Goal: Information Seeking & Learning: Learn about a topic

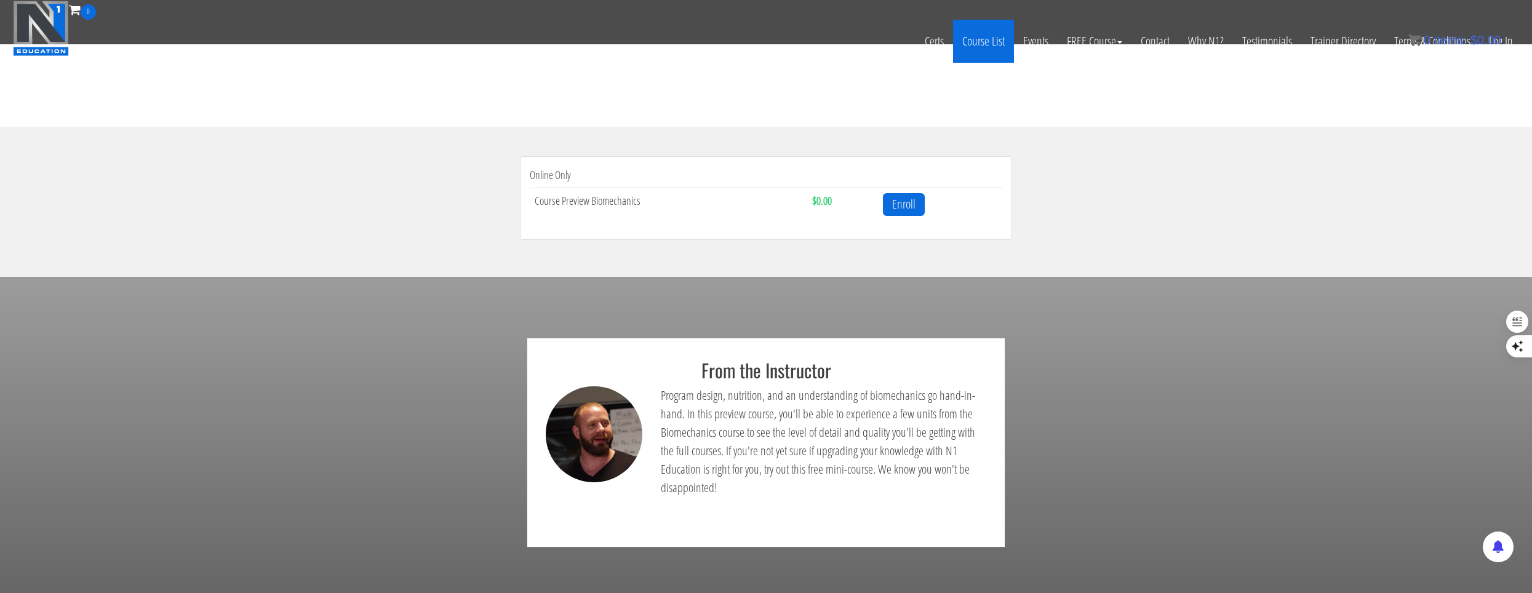
scroll to position [308, 0]
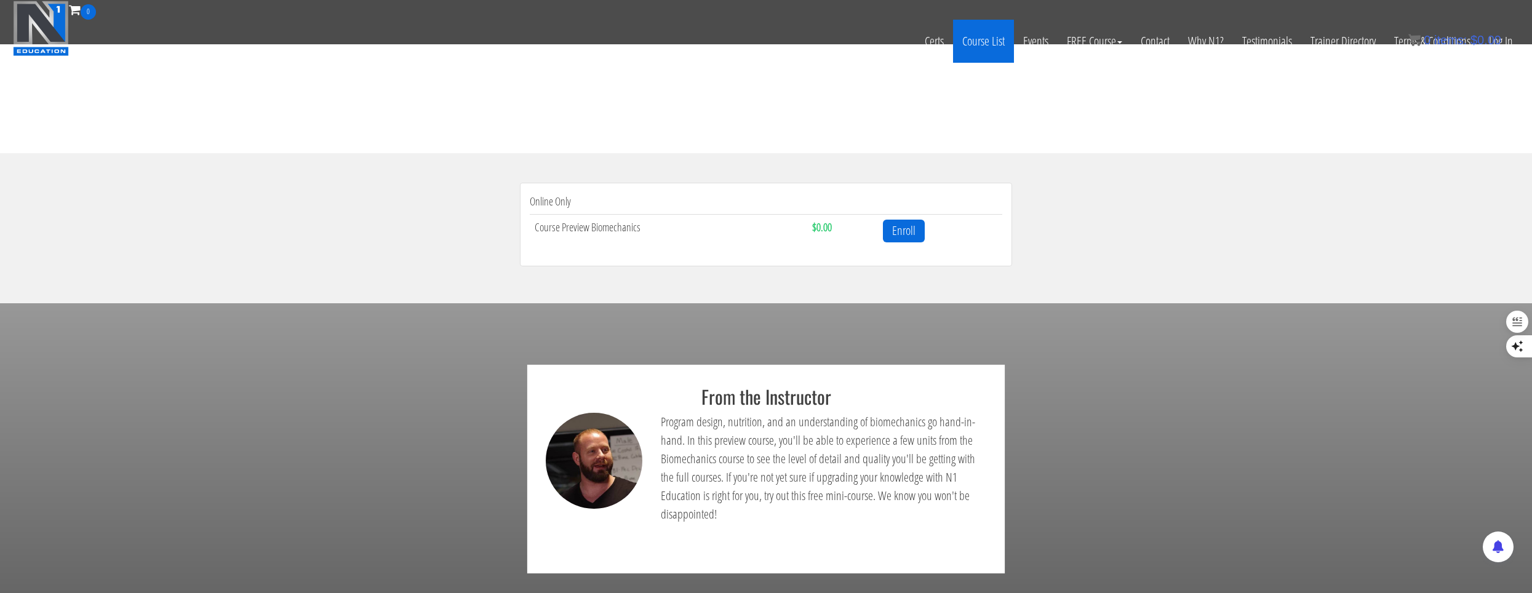
click at [734, 41] on link "Course List" at bounding box center [983, 41] width 61 height 43
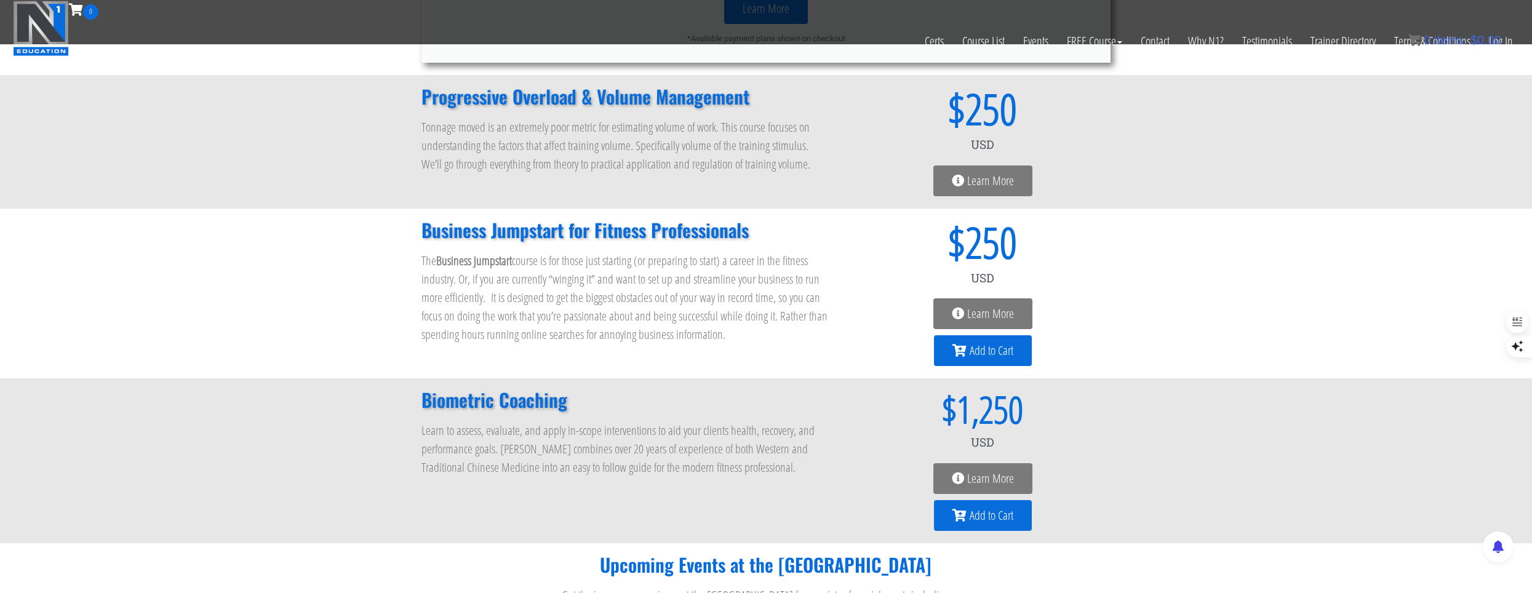
scroll to position [1002, 0]
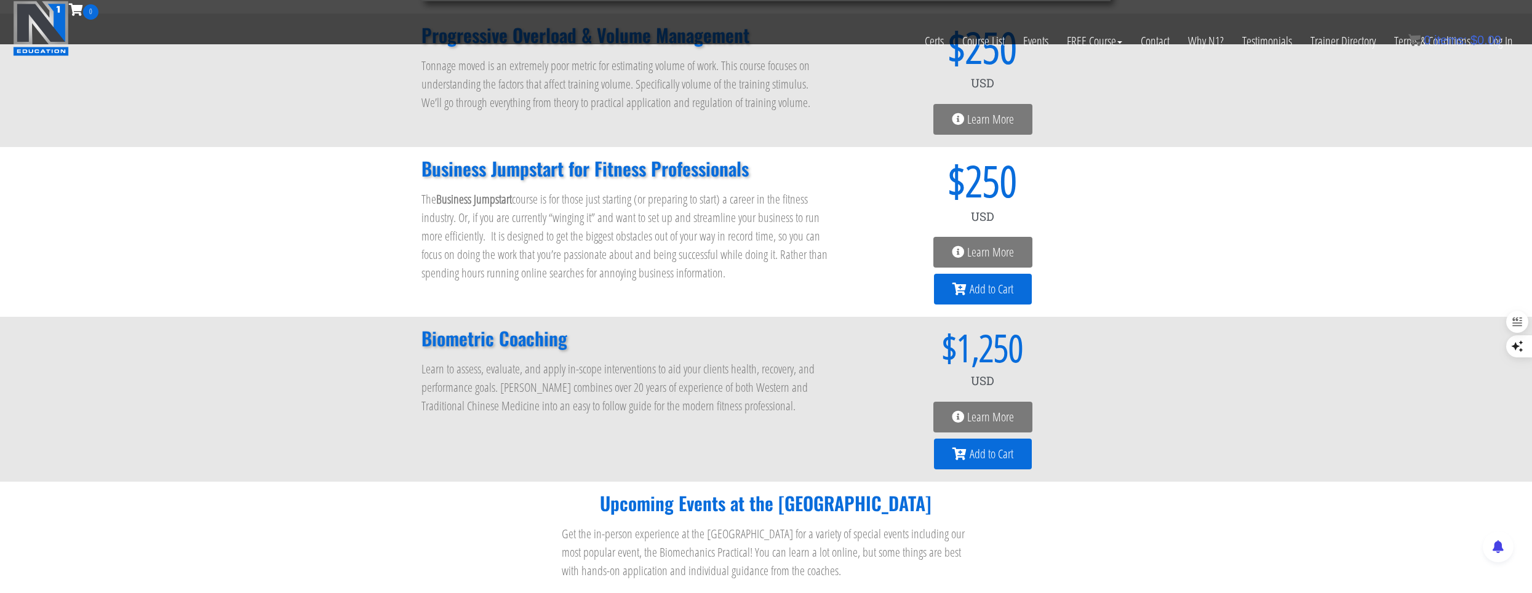
click at [1020, 415] on link "Learn More" at bounding box center [982, 417] width 99 height 31
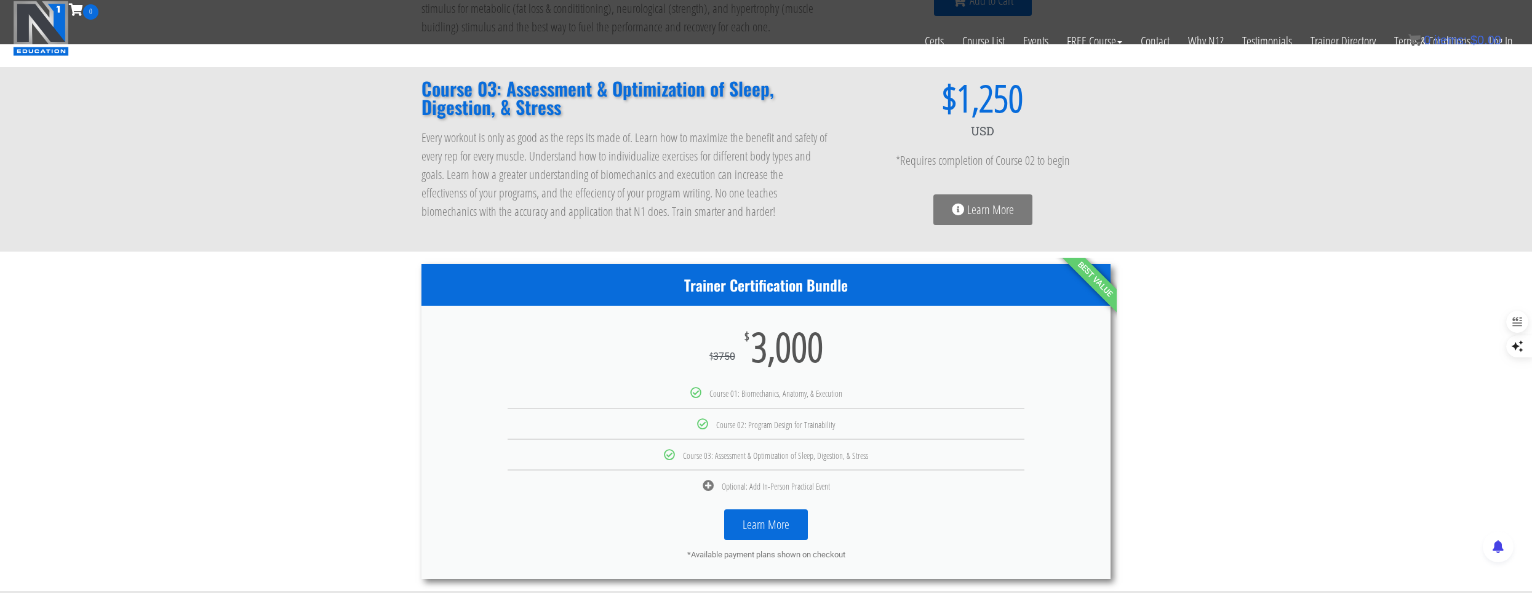
scroll to position [386, 0]
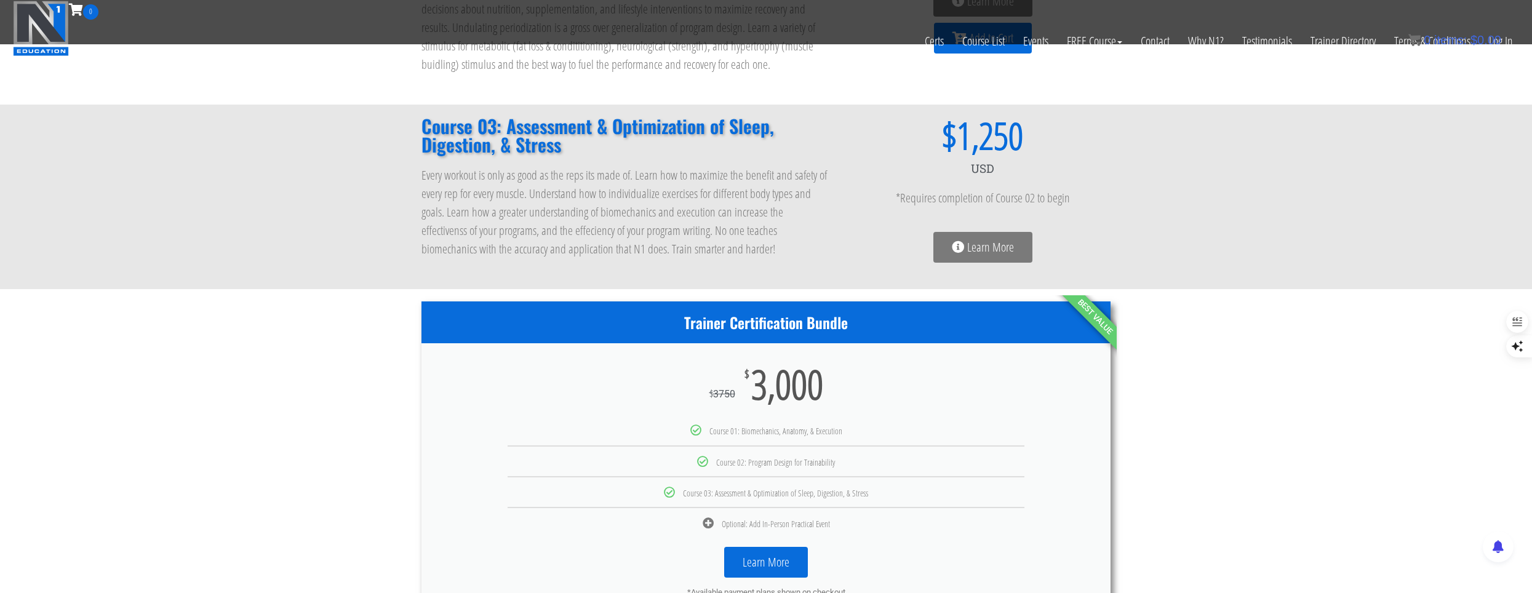
click at [954, 244] on icon at bounding box center [958, 247] width 12 height 12
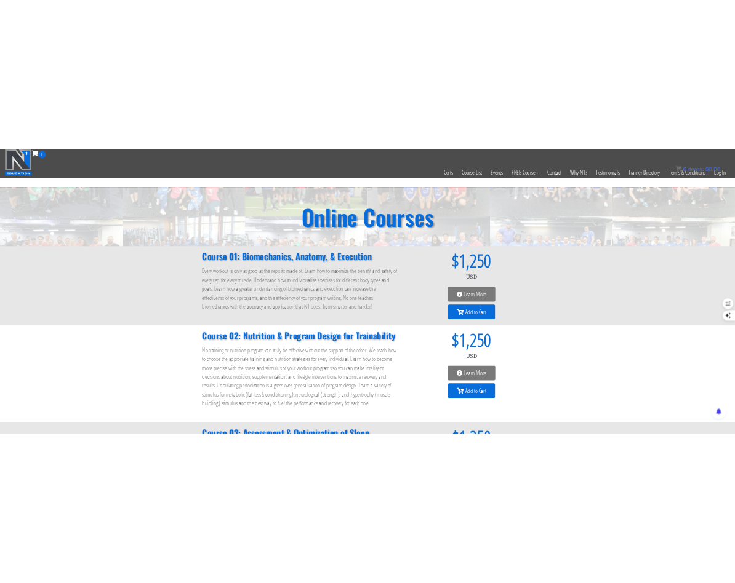
scroll to position [0, 0]
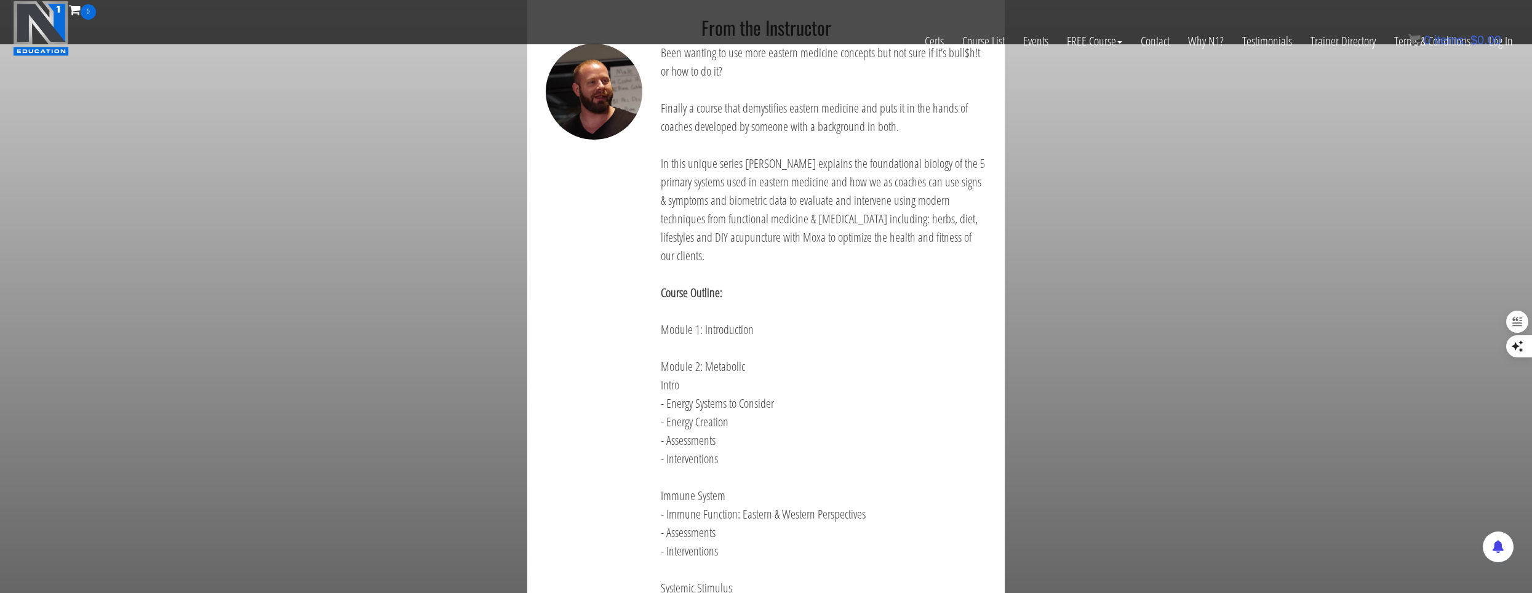
scroll to position [246, 0]
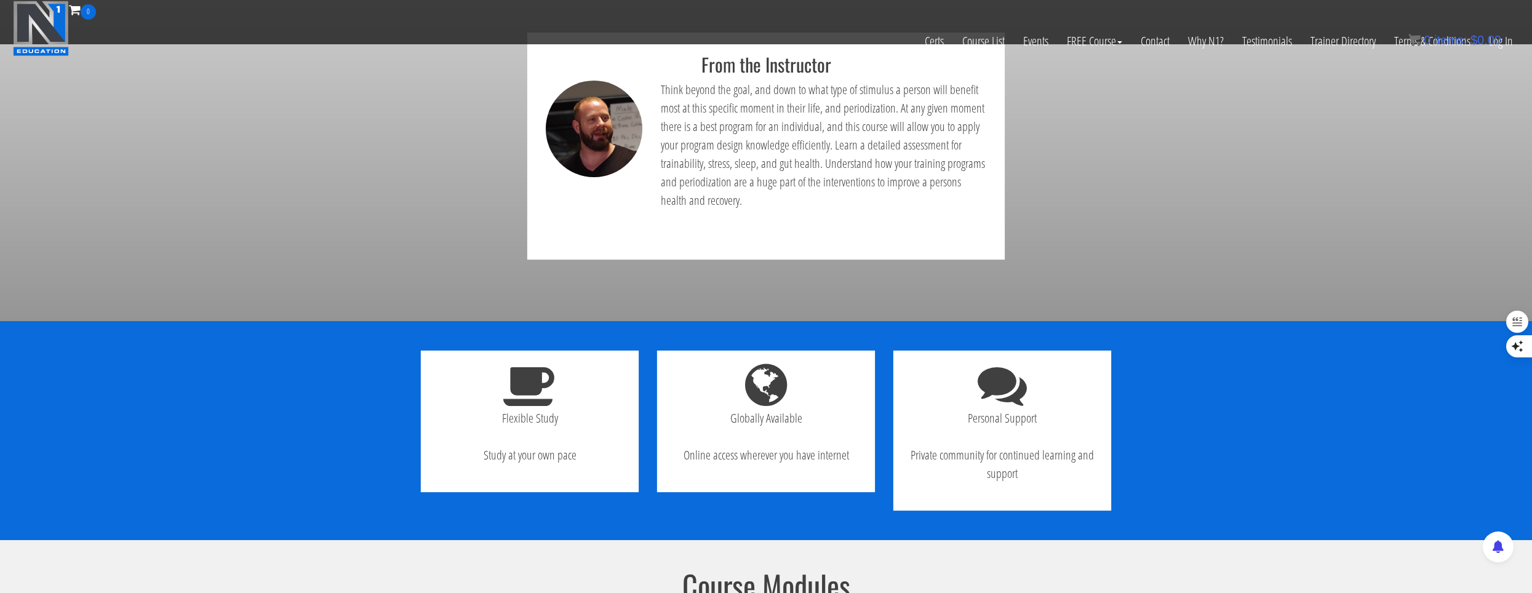
scroll to position [431, 0]
